Goal: Task Accomplishment & Management: Use online tool/utility

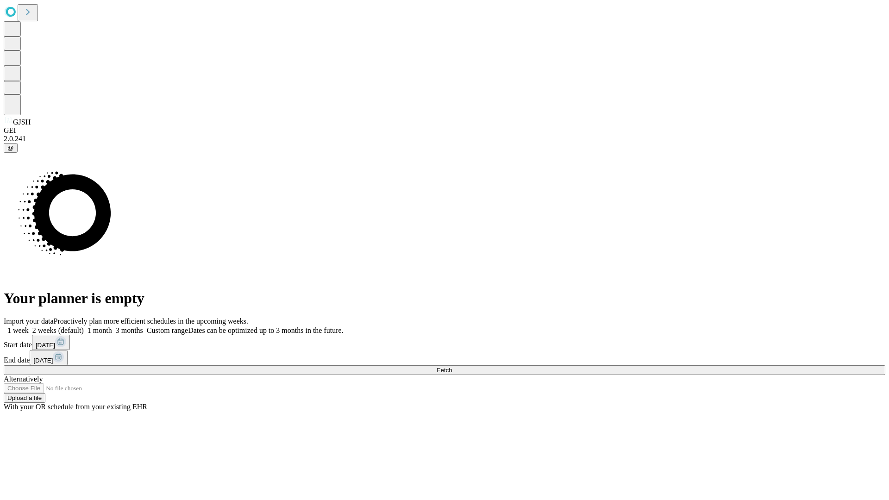
click at [452, 367] on span "Fetch" at bounding box center [444, 370] width 15 height 7
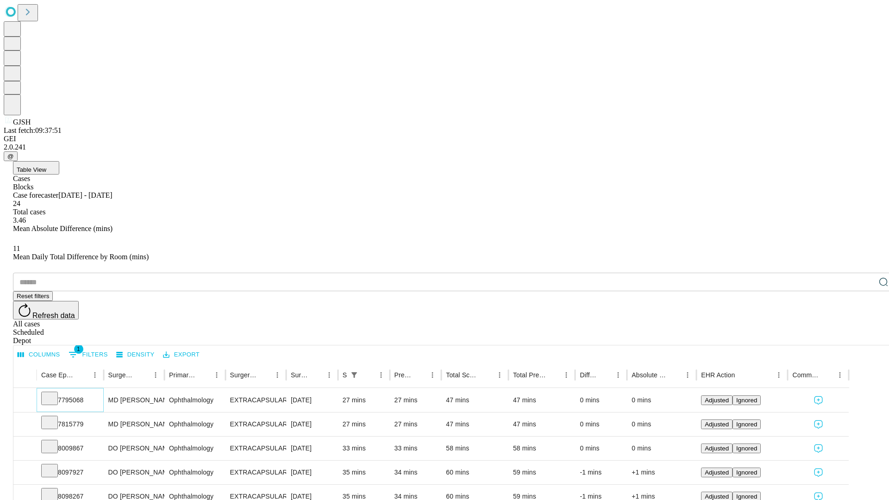
click at [54, 393] on icon at bounding box center [49, 397] width 9 height 9
